Goal: Check status

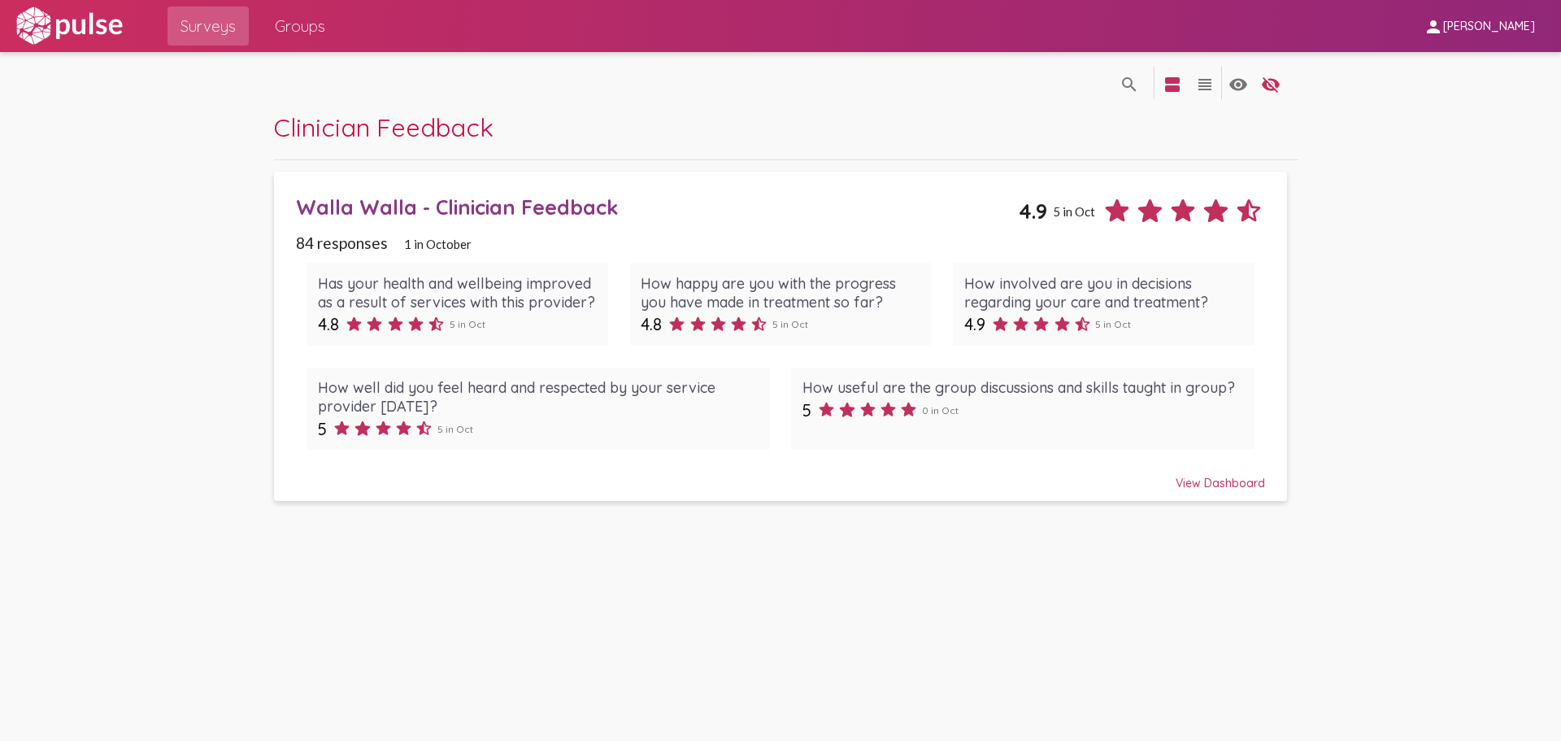
click at [175, 277] on pl-site-list-view "search_off search view_agenda view_headline visibility visibility_off settings …" at bounding box center [780, 282] width 1561 height 461
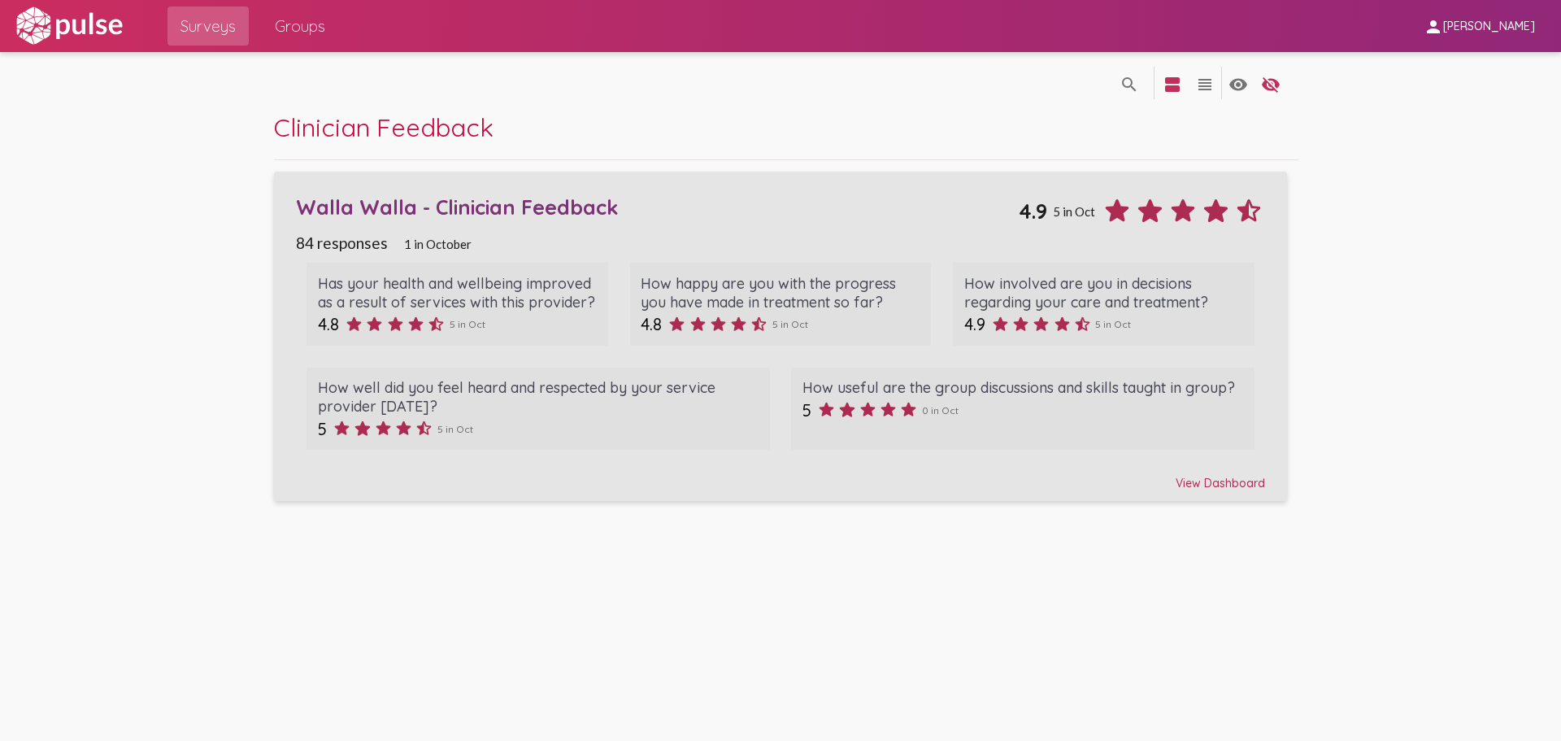
click at [417, 207] on div "Walla Walla - Clinician Feedback" at bounding box center [657, 206] width 723 height 25
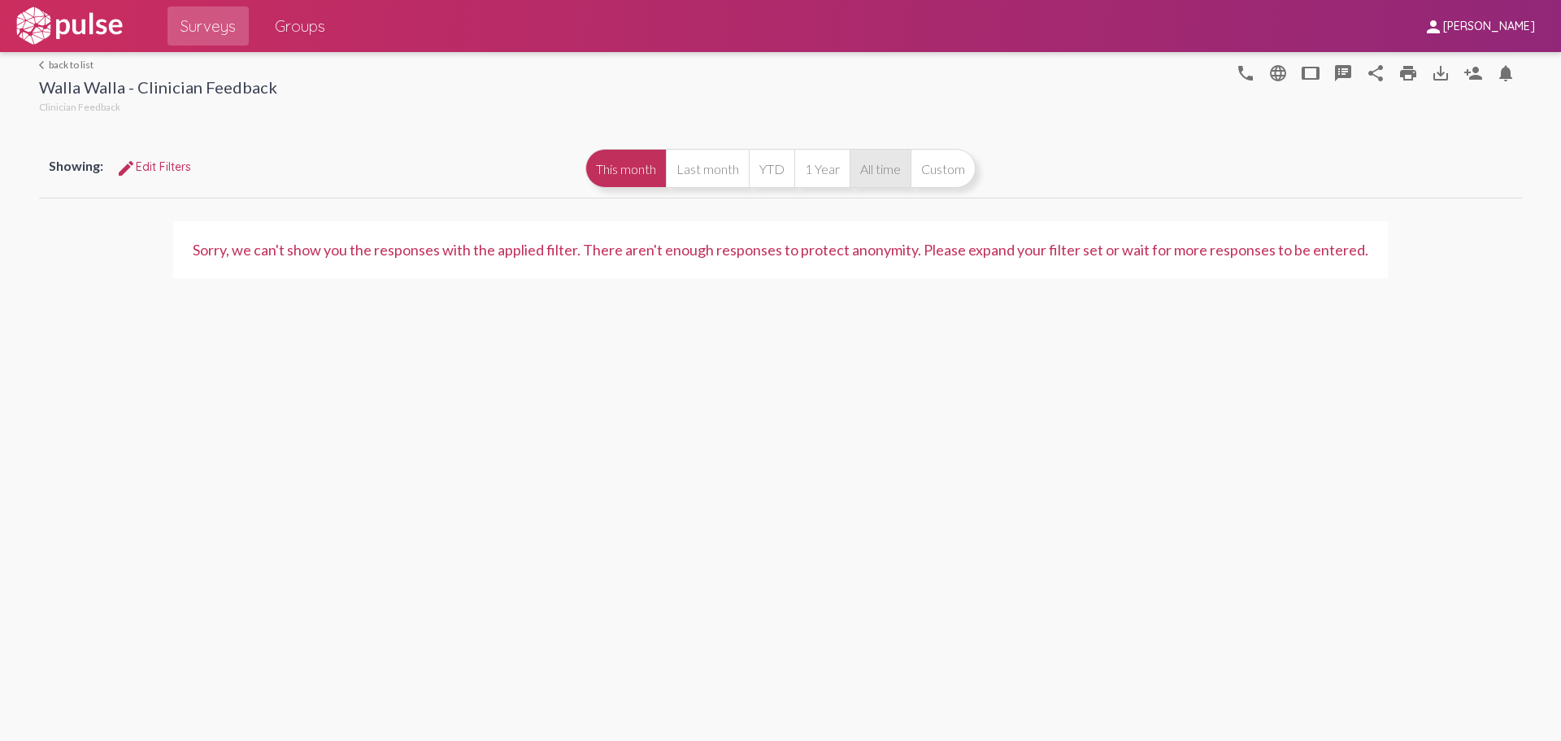
click at [893, 180] on button "All time" at bounding box center [880, 168] width 61 height 39
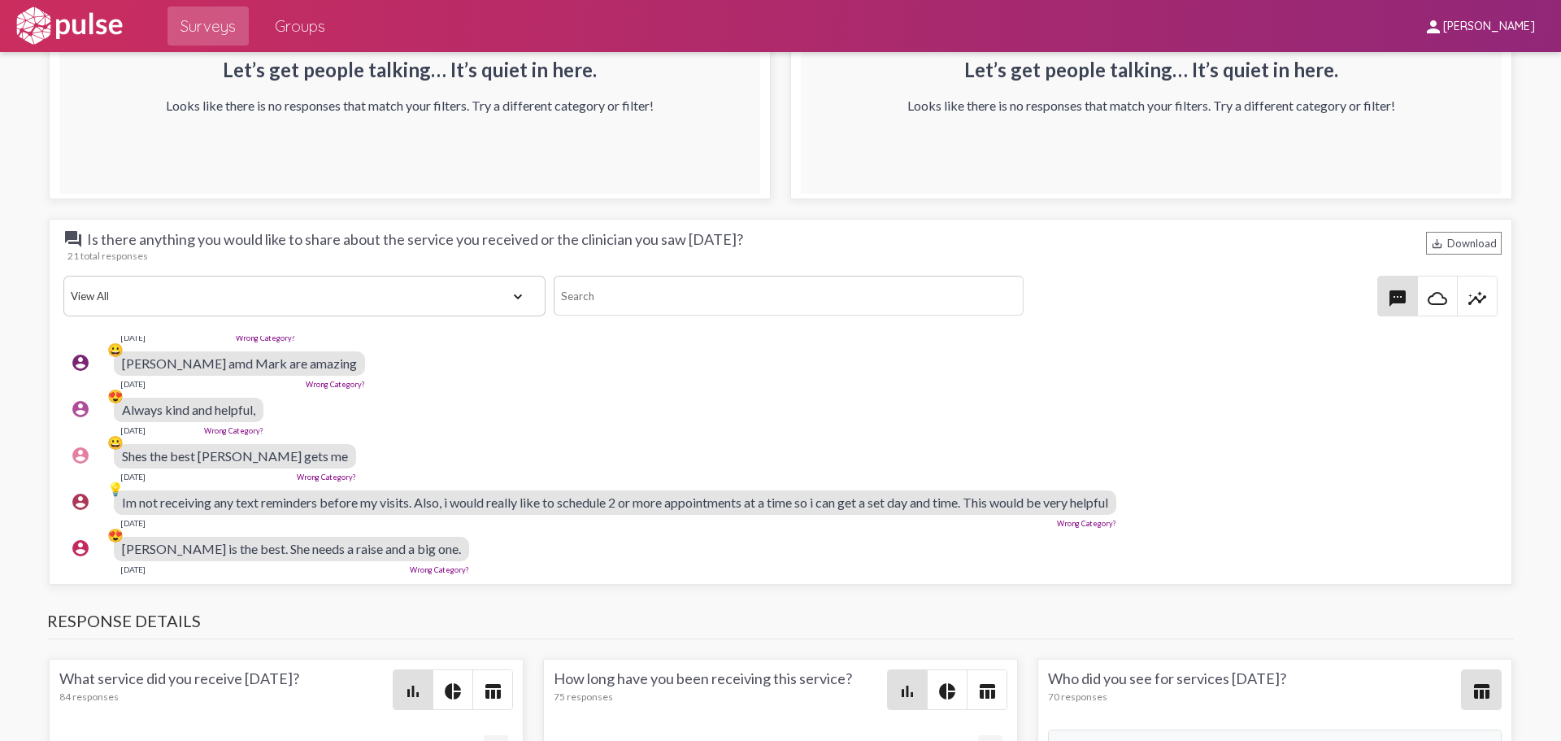
scroll to position [765, 0]
